Goal: Transaction & Acquisition: Book appointment/travel/reservation

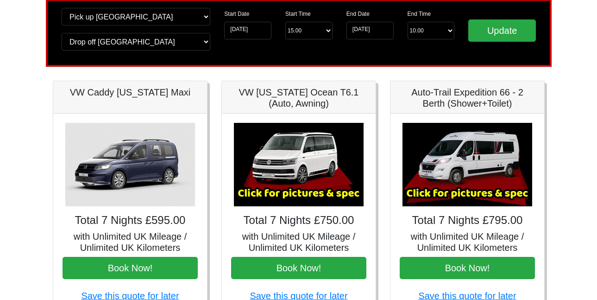
scroll to position [86, 0]
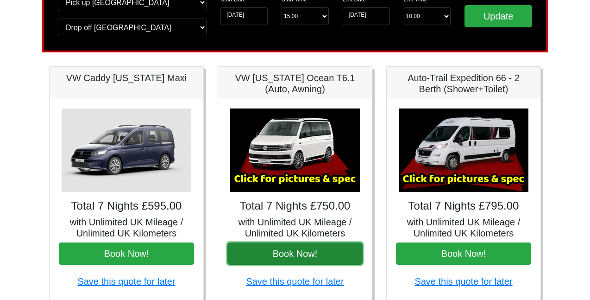
click at [282, 249] on button "Book Now!" at bounding box center [294, 253] width 135 height 22
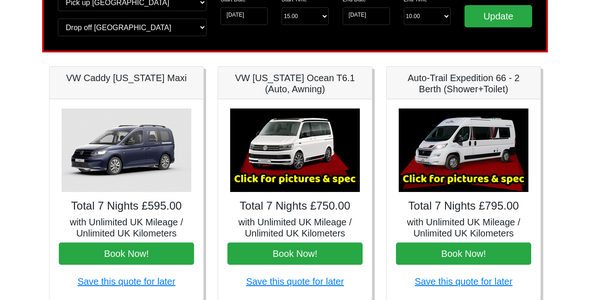
click at [452, 154] on img at bounding box center [464, 149] width 130 height 83
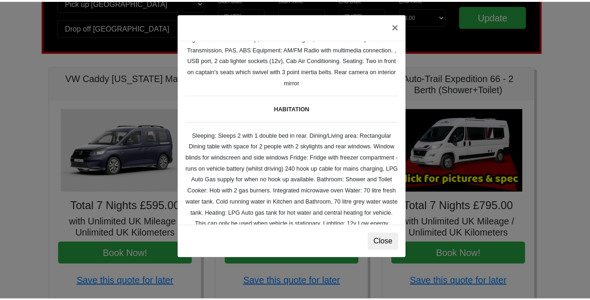
scroll to position [85, 0]
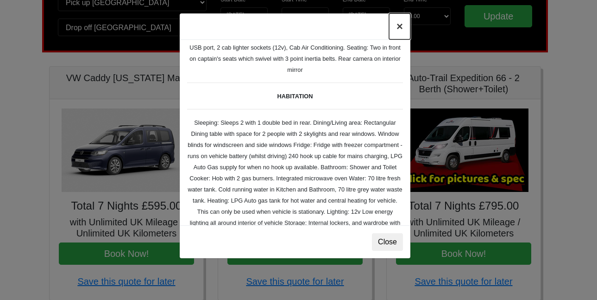
click at [401, 24] on button "×" at bounding box center [399, 26] width 21 height 26
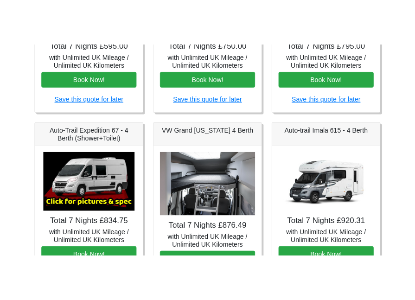
scroll to position [349, 0]
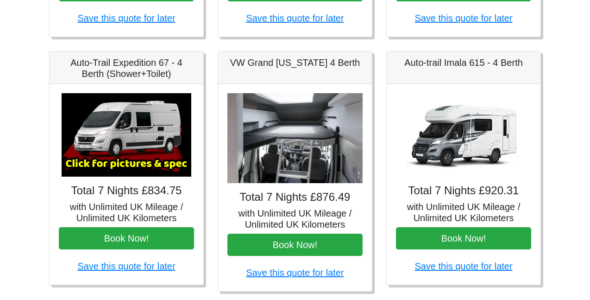
click at [105, 139] on img at bounding box center [127, 134] width 130 height 83
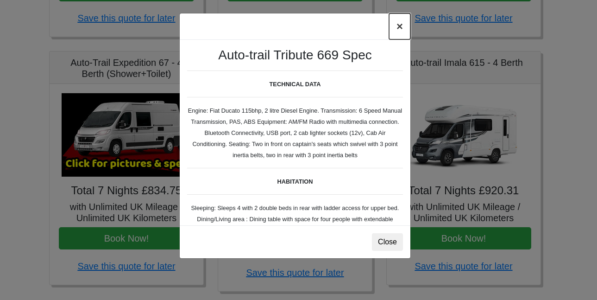
click at [398, 25] on button "×" at bounding box center [399, 26] width 21 height 26
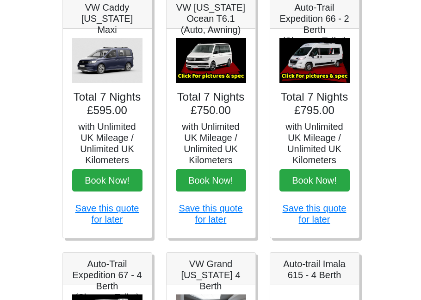
scroll to position [146, 0]
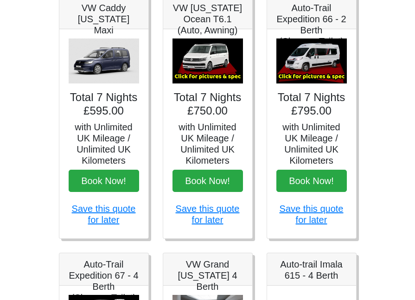
click at [202, 59] on img at bounding box center [207, 60] width 70 height 45
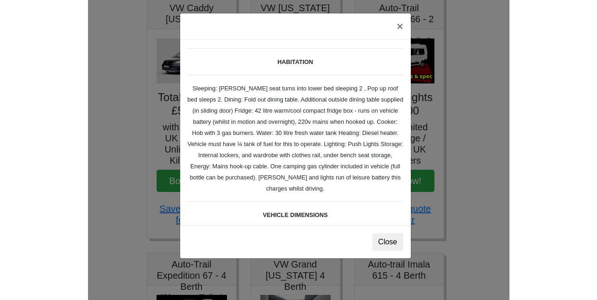
scroll to position [0, 0]
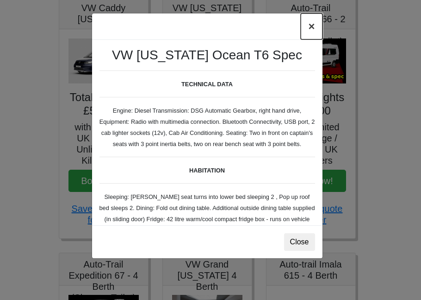
click at [311, 25] on button "×" at bounding box center [311, 26] width 21 height 26
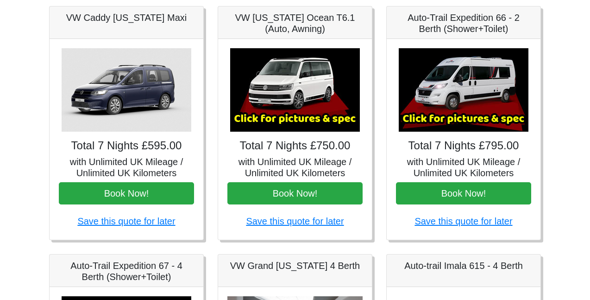
click at [451, 87] on img at bounding box center [464, 89] width 130 height 83
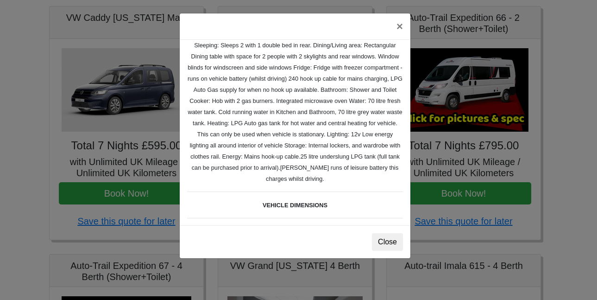
scroll to position [163, 0]
click at [398, 25] on button "×" at bounding box center [399, 26] width 21 height 26
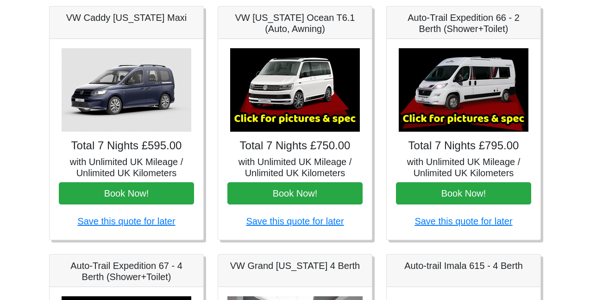
click at [302, 74] on img at bounding box center [295, 89] width 130 height 83
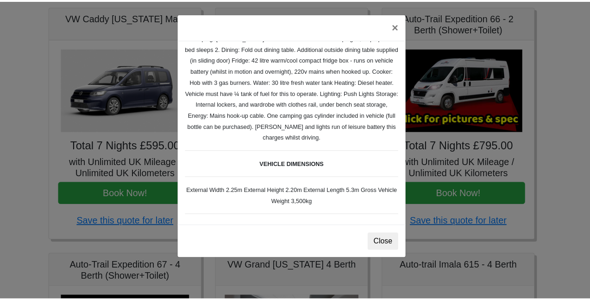
scroll to position [161, 0]
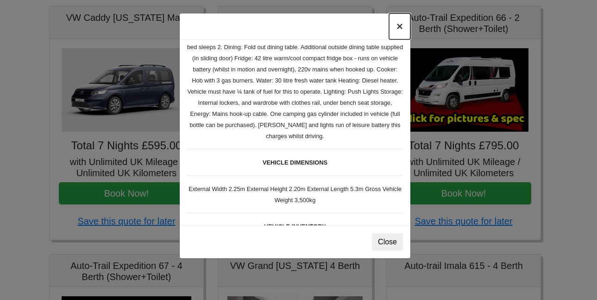
click at [399, 27] on button "×" at bounding box center [399, 26] width 21 height 26
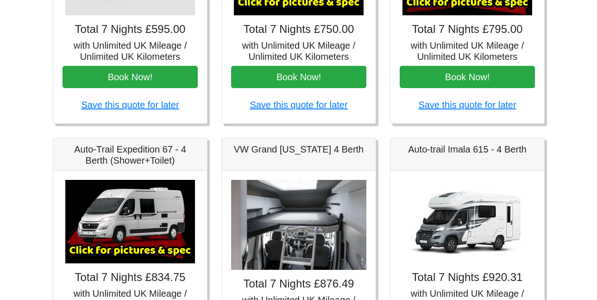
scroll to position [263, 0]
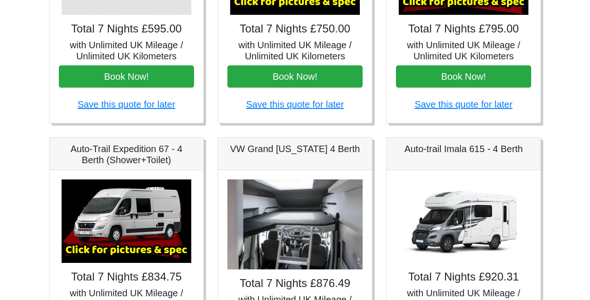
click at [138, 211] on img at bounding box center [127, 220] width 130 height 83
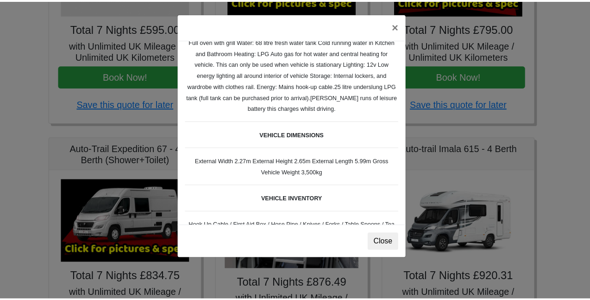
scroll to position [222, 0]
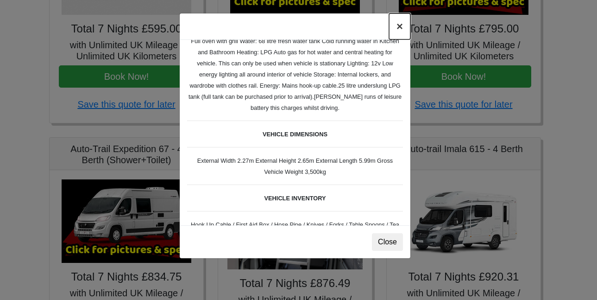
click at [401, 25] on button "×" at bounding box center [399, 26] width 21 height 26
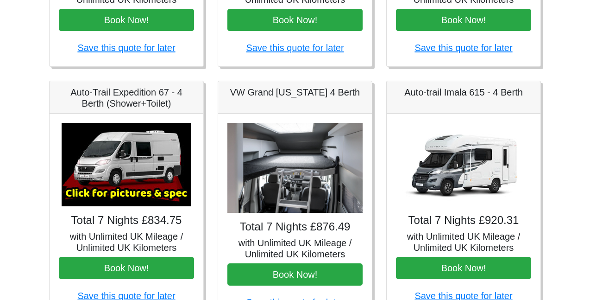
scroll to position [328, 0]
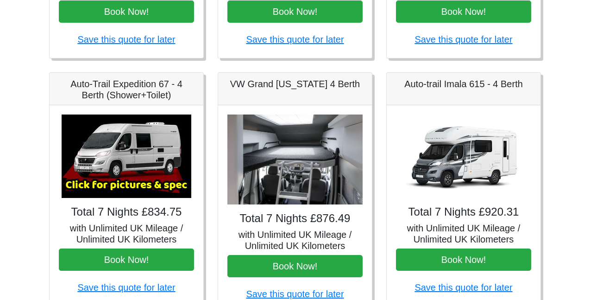
click at [305, 172] on img at bounding box center [294, 159] width 135 height 90
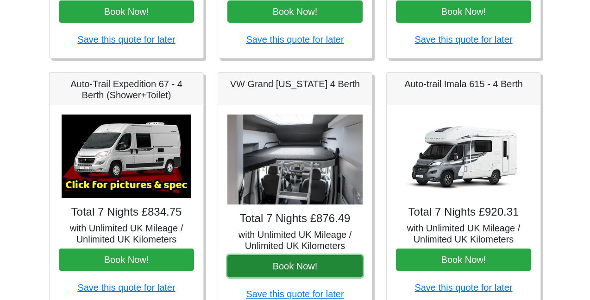
click at [296, 259] on button "Book Now!" at bounding box center [294, 266] width 135 height 22
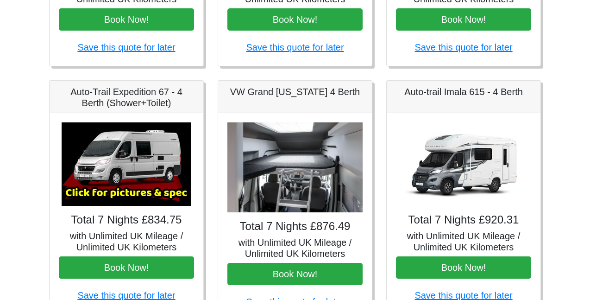
scroll to position [319, 0]
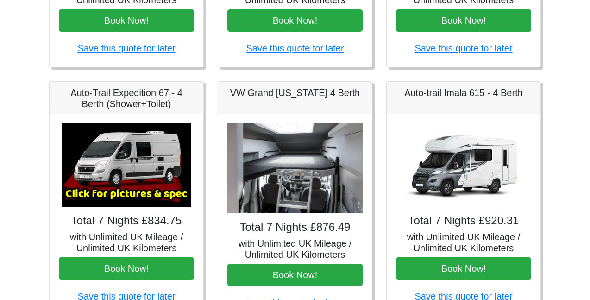
click at [462, 156] on img at bounding box center [464, 164] width 130 height 83
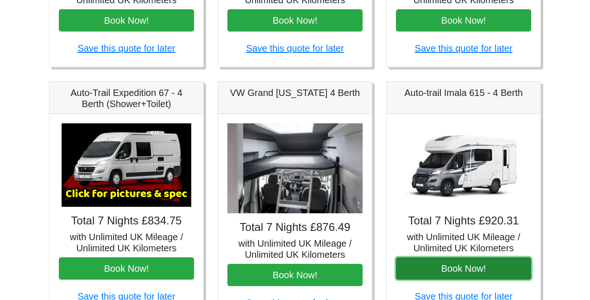
click at [462, 266] on button "Book Now!" at bounding box center [463, 268] width 135 height 22
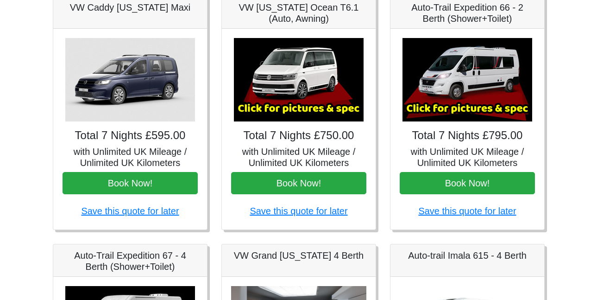
scroll to position [156, 0]
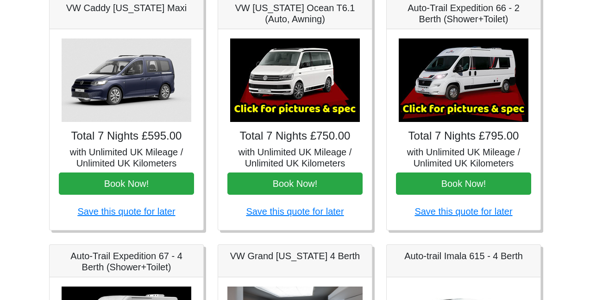
click at [321, 77] on img at bounding box center [295, 79] width 130 height 83
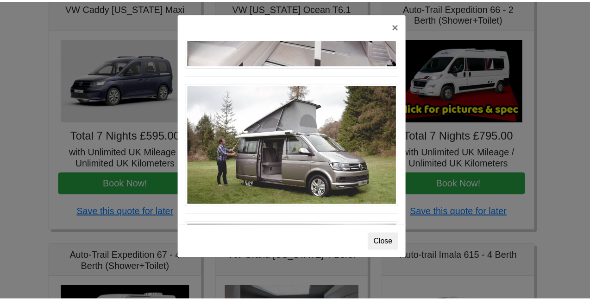
scroll to position [873, 0]
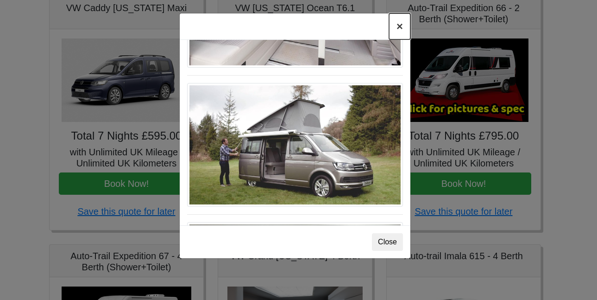
click at [400, 25] on button "×" at bounding box center [399, 26] width 21 height 26
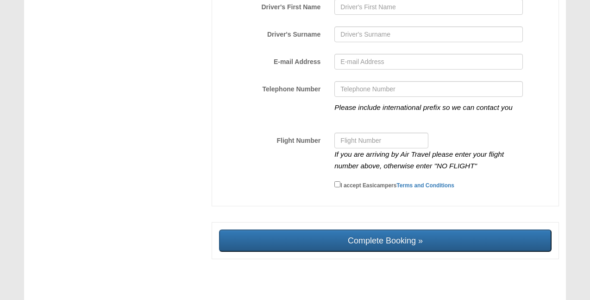
scroll to position [1653, 0]
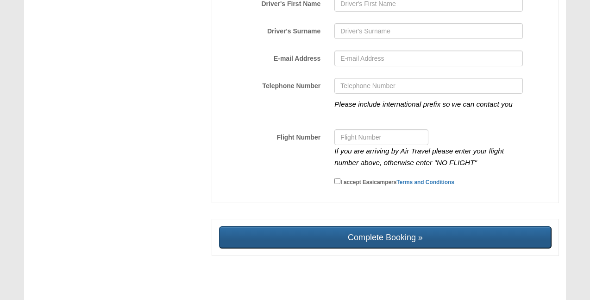
click at [360, 226] on input "Complete Booking »" at bounding box center [385, 237] width 333 height 22
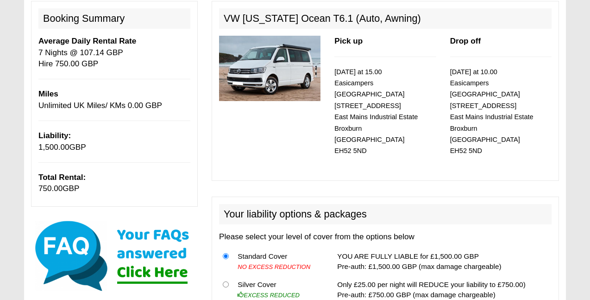
scroll to position [114, 0]
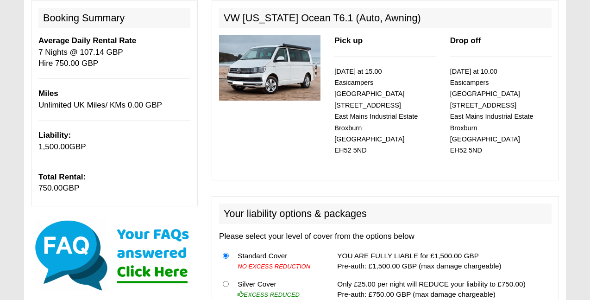
click at [366, 165] on div "VW California Ocean T6.1 (Auto, Awning) Pick up 23/09/2025 at 15.00 Easicampers…" at bounding box center [385, 89] width 347 height 179
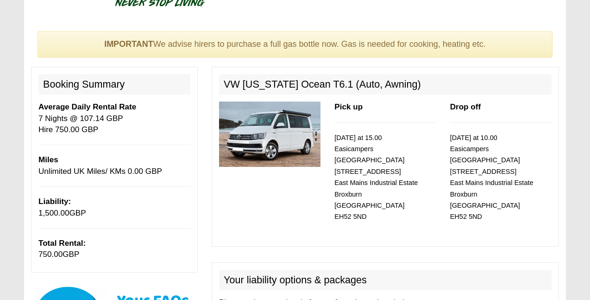
scroll to position [0, 0]
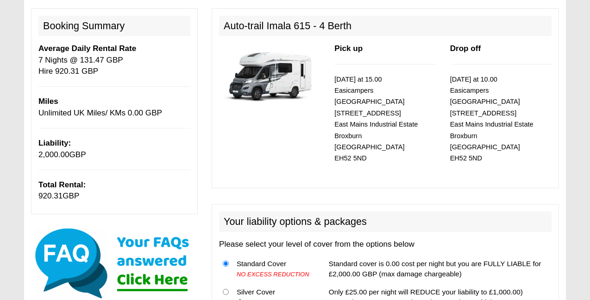
scroll to position [128, 0]
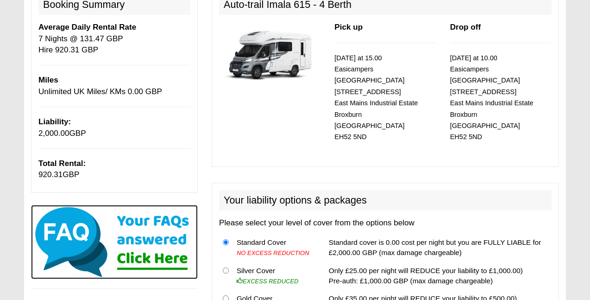
click at [149, 233] on img at bounding box center [114, 242] width 167 height 74
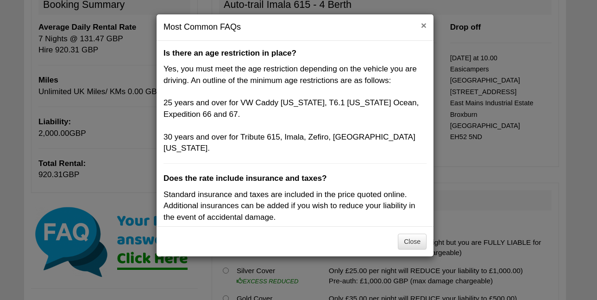
click at [421, 24] on button "×" at bounding box center [424, 25] width 6 height 10
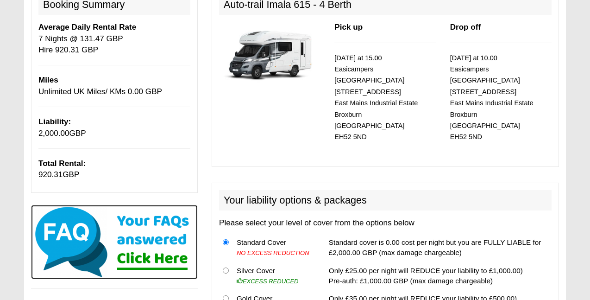
click at [138, 227] on img at bounding box center [114, 242] width 167 height 74
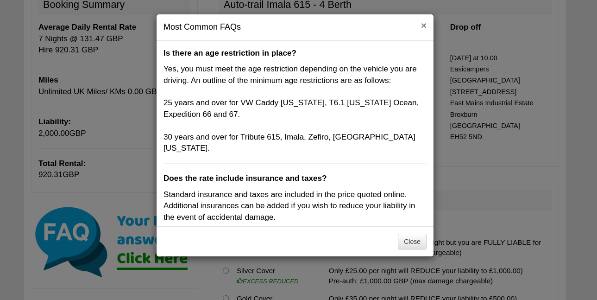
click at [423, 22] on button "×" at bounding box center [424, 25] width 6 height 10
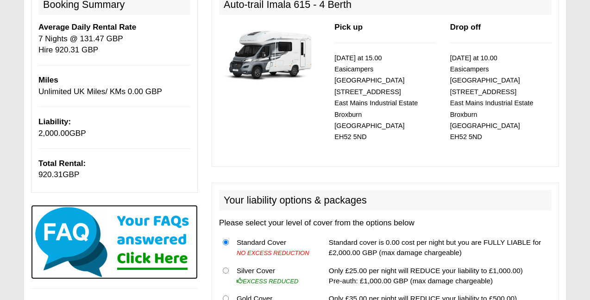
scroll to position [0, 0]
